Goal: Task Accomplishment & Management: Manage account settings

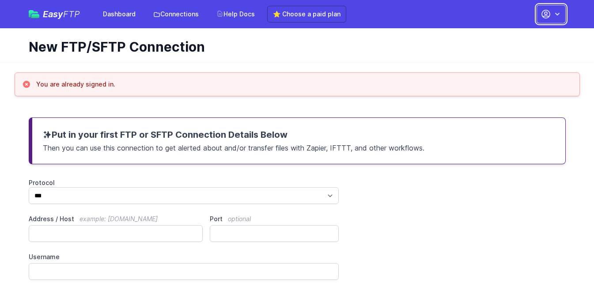
click at [560, 15] on icon "button" at bounding box center [557, 14] width 9 height 9
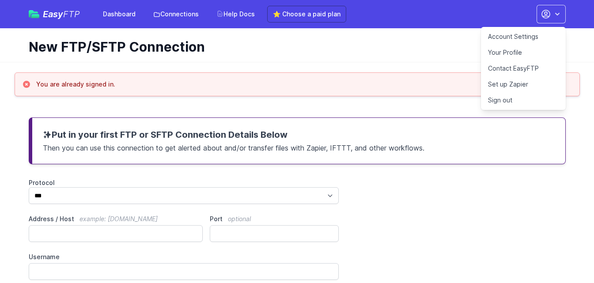
click at [530, 38] on link "Account Settings" at bounding box center [523, 37] width 85 height 16
click at [400, 47] on h1 "New FTP/SFTP Connection" at bounding box center [294, 47] width 530 height 16
click at [182, 20] on link "Connections" at bounding box center [176, 14] width 56 height 16
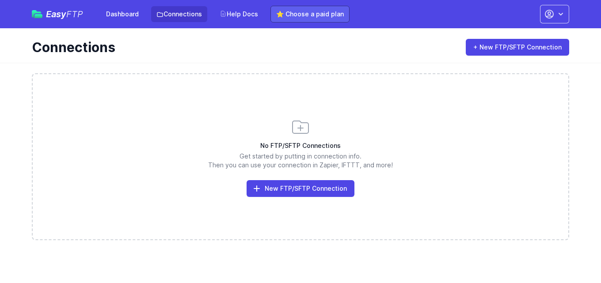
click at [316, 13] on link "⭐ Choose a paid plan" at bounding box center [309, 14] width 79 height 17
